Goal: Transaction & Acquisition: Subscribe to service/newsletter

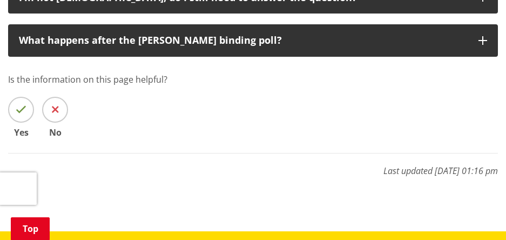
scroll to position [1405, 0]
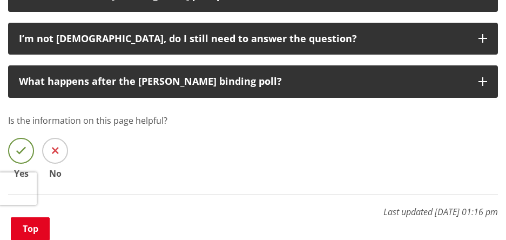
click at [28, 155] on span at bounding box center [21, 151] width 26 height 26
click at [0, 0] on input "Yes" at bounding box center [0, 0] width 0 height 0
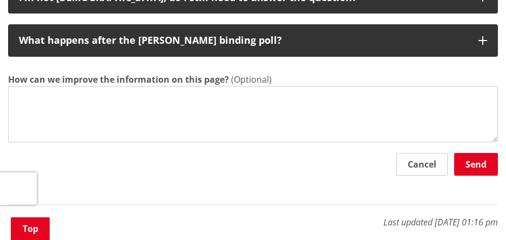
scroll to position [1513, 0]
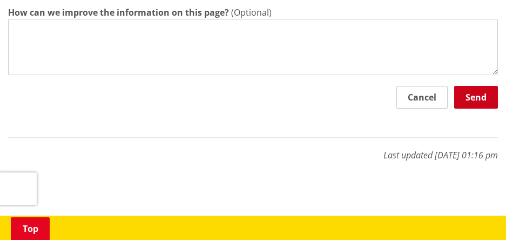
click at [483, 99] on button "Send" at bounding box center [477, 97] width 44 height 23
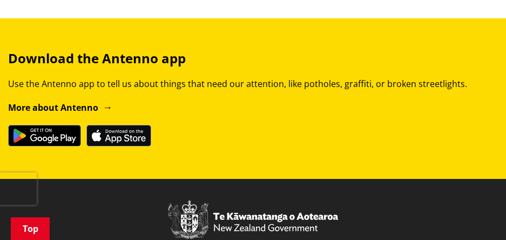
scroll to position [1567, 0]
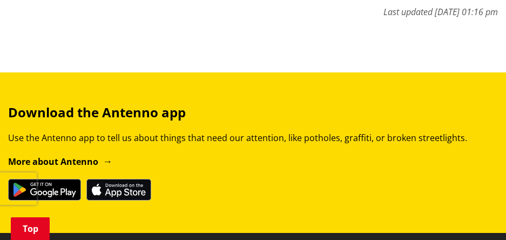
click at [78, 160] on link "More about Antenno" at bounding box center [60, 162] width 104 height 12
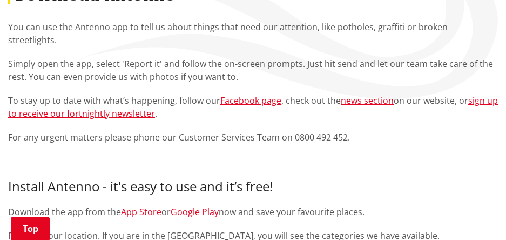
scroll to position [216, 0]
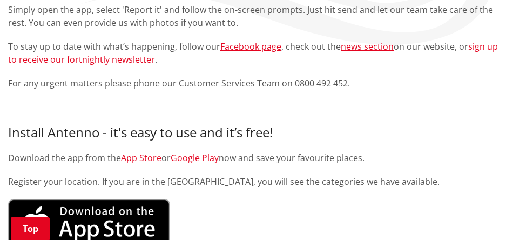
click at [134, 58] on link "sign up to receive our fortnightly newsletter" at bounding box center [253, 53] width 490 height 25
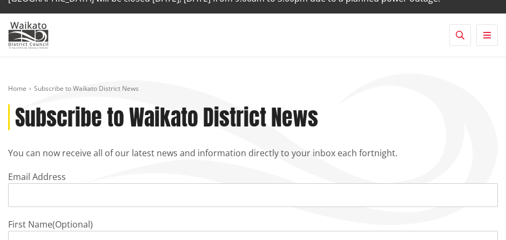
scroll to position [162, 0]
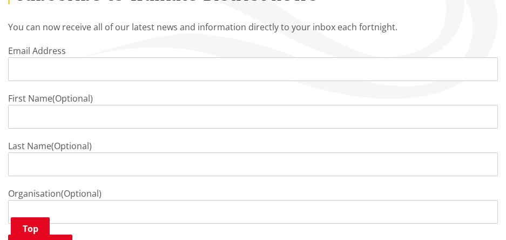
click at [130, 81] on input "Email Address" at bounding box center [253, 69] width 490 height 24
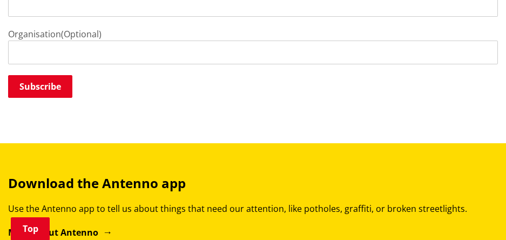
scroll to position [324, 0]
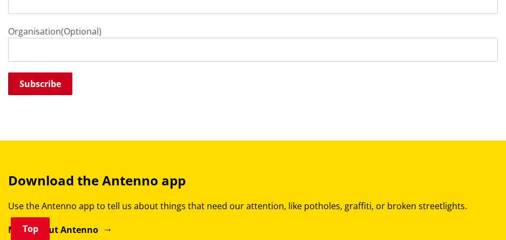
type input "marie.s@factorycarpets.co.nz"
click at [62, 95] on input "Subscribe" at bounding box center [40, 83] width 64 height 23
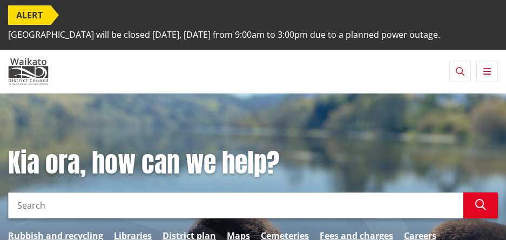
click at [281, 167] on h1 "Kia ora, how can we help?" at bounding box center [253, 163] width 490 height 31
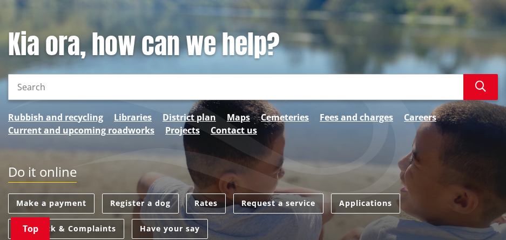
scroll to position [162, 0]
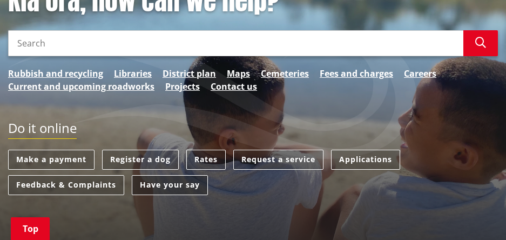
click at [173, 195] on link "Have your say" at bounding box center [170, 185] width 76 height 20
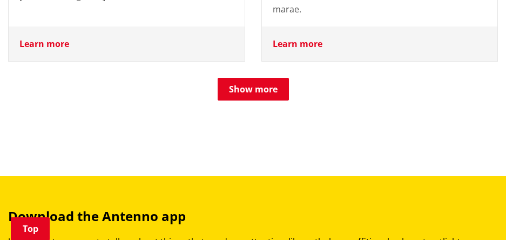
scroll to position [1567, 0]
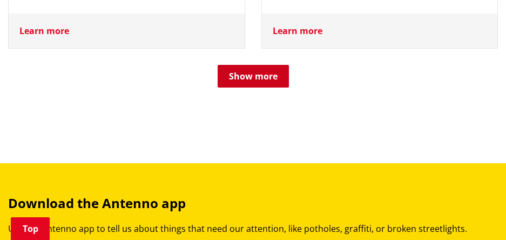
click at [243, 85] on button "Show more" at bounding box center [253, 76] width 71 height 23
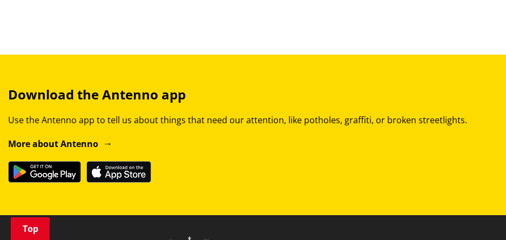
scroll to position [2108, 0]
